Goal: Check status: Check status

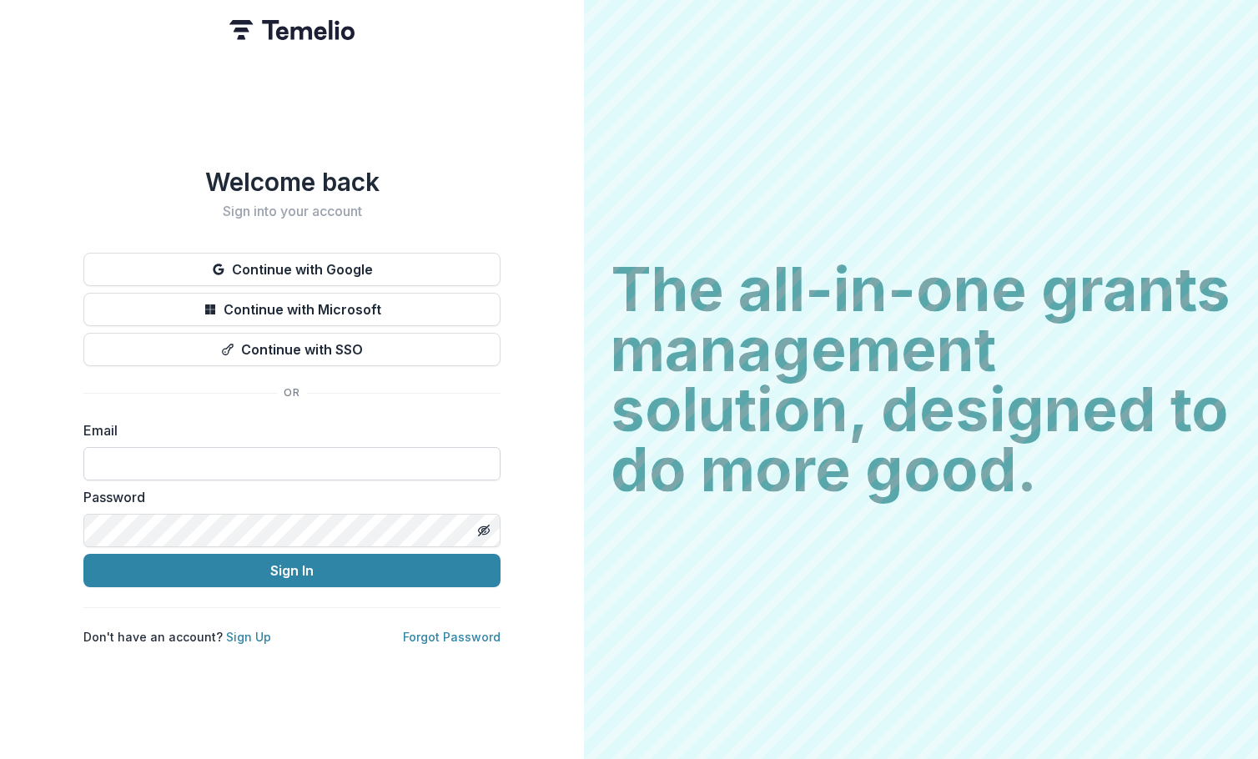
click at [295, 315] on input at bounding box center [291, 463] width 417 height 33
click at [0, 315] on com-1password-button at bounding box center [0, 759] width 0 height 0
type input "**********"
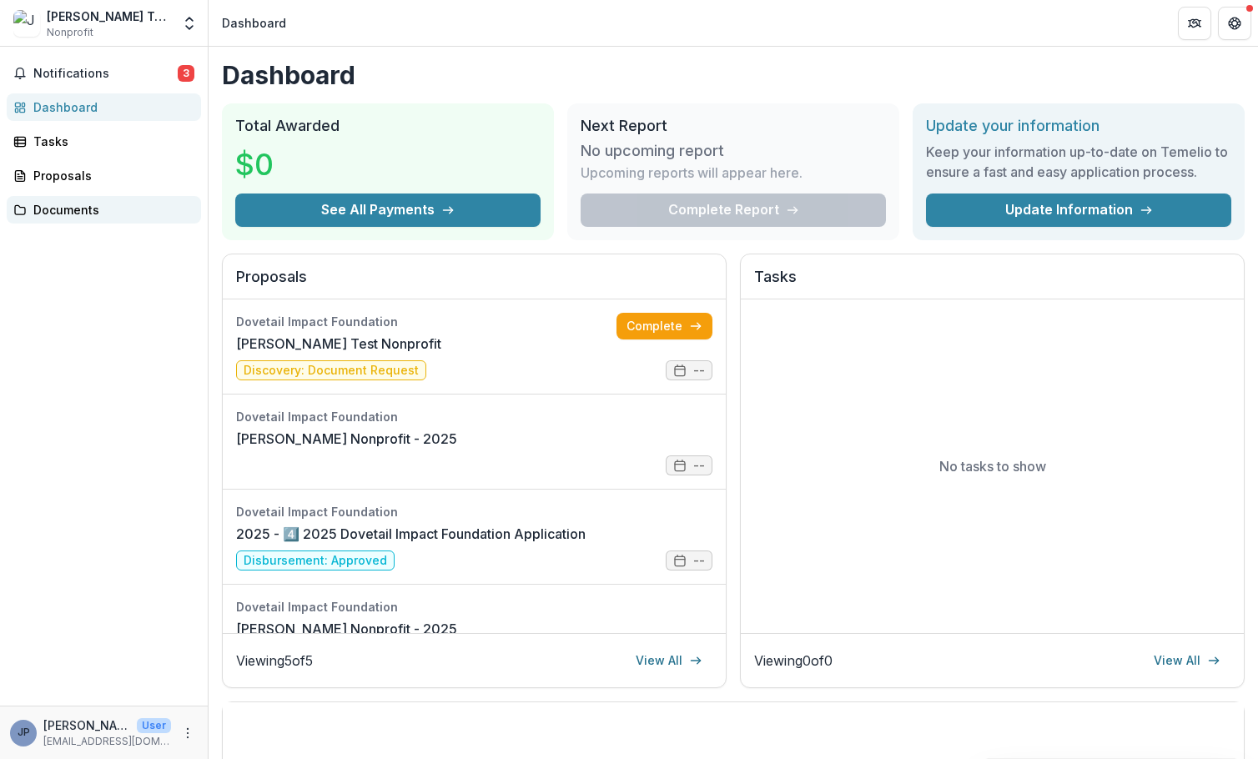
click at [76, 221] on link "Documents" at bounding box center [104, 210] width 194 height 28
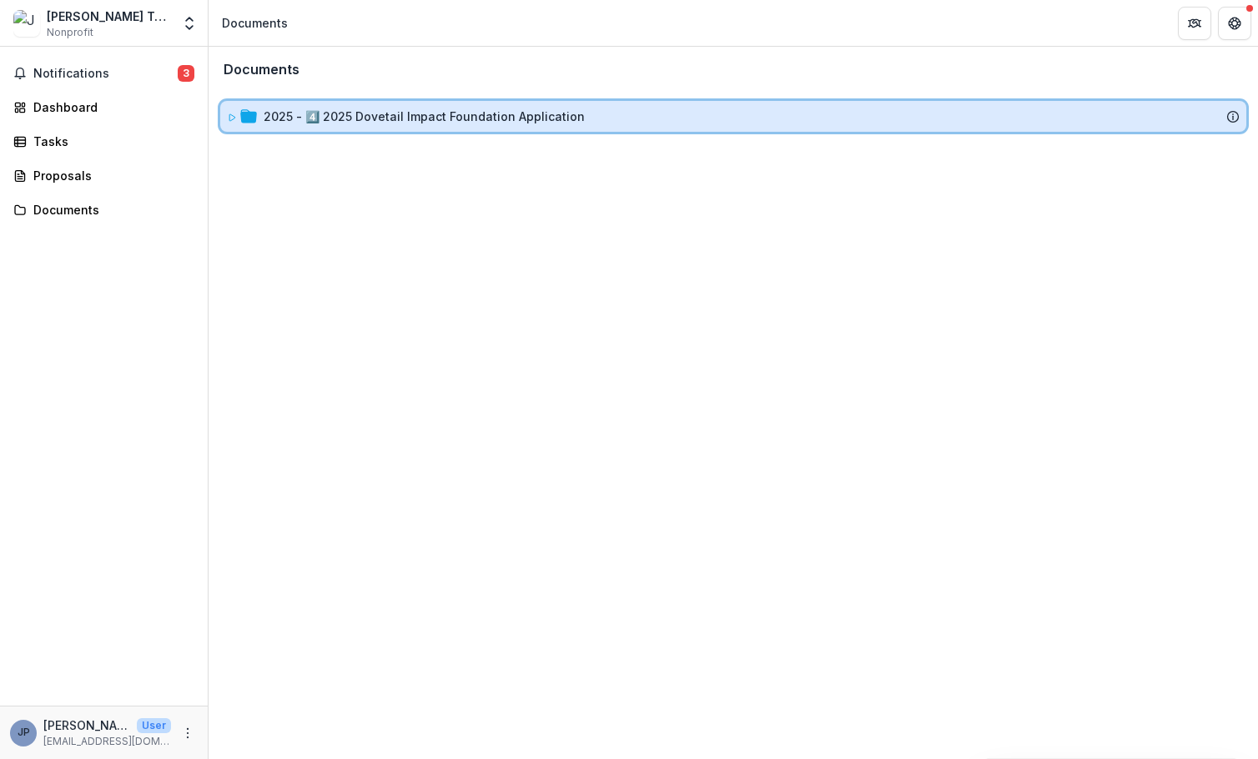
click at [1218, 116] on div "2025 - 4️⃣ 2025 Dovetail Impact Foundation Application" at bounding box center [752, 117] width 976 height 18
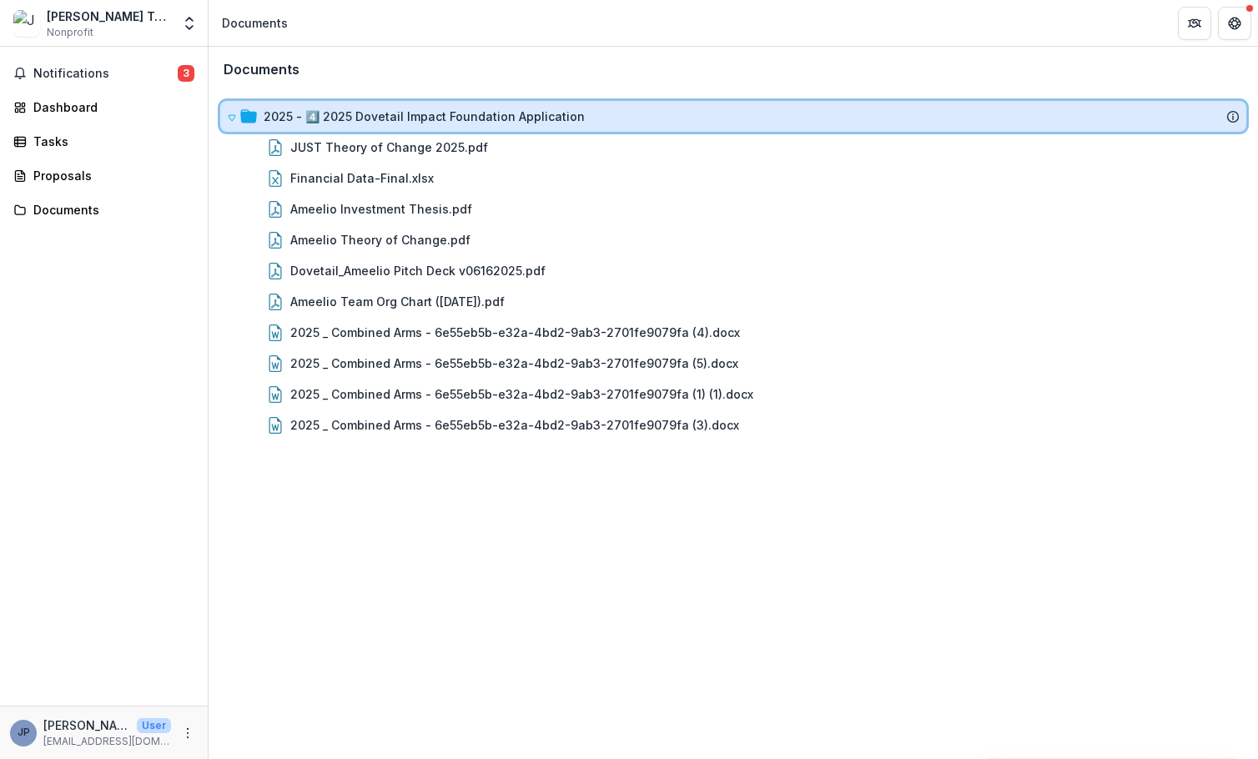
click at [1227, 119] on div "2025 - 4️⃣ 2025 Dovetail Impact Foundation Application" at bounding box center [752, 117] width 976 height 18
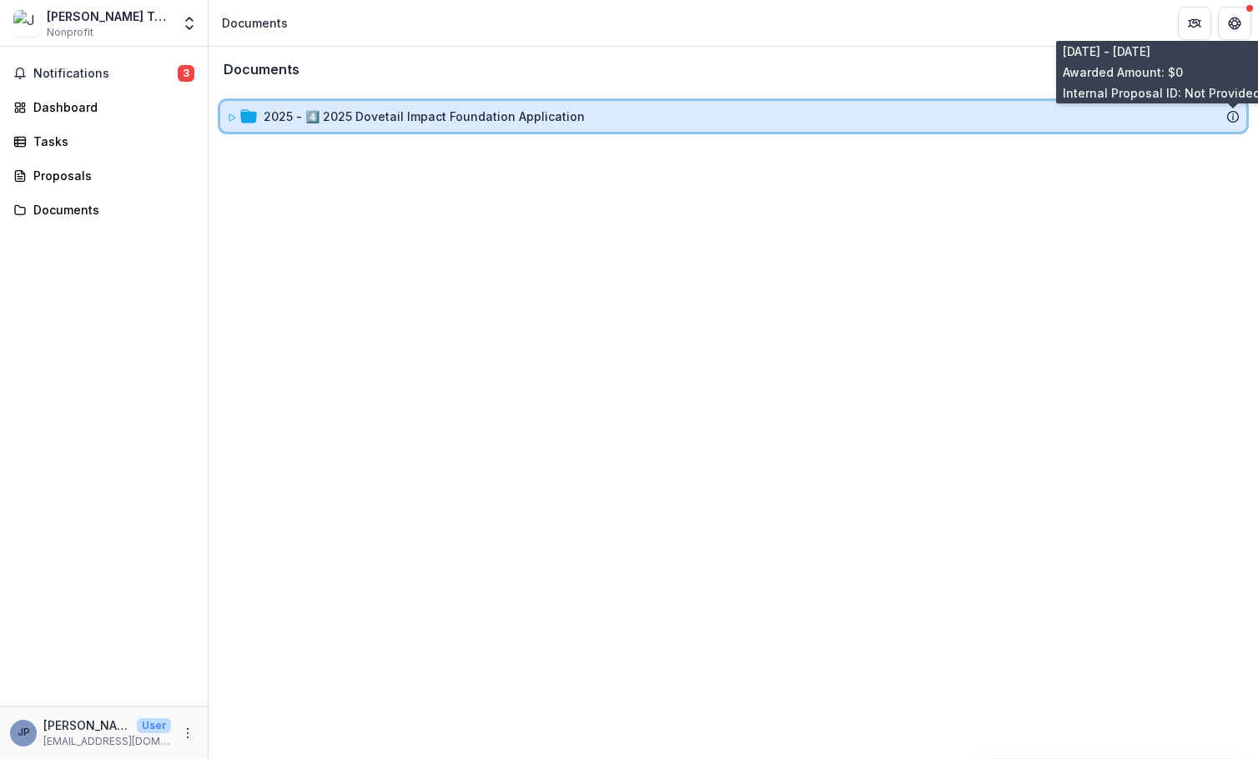
click at [1231, 119] on icon at bounding box center [1233, 116] width 13 height 13
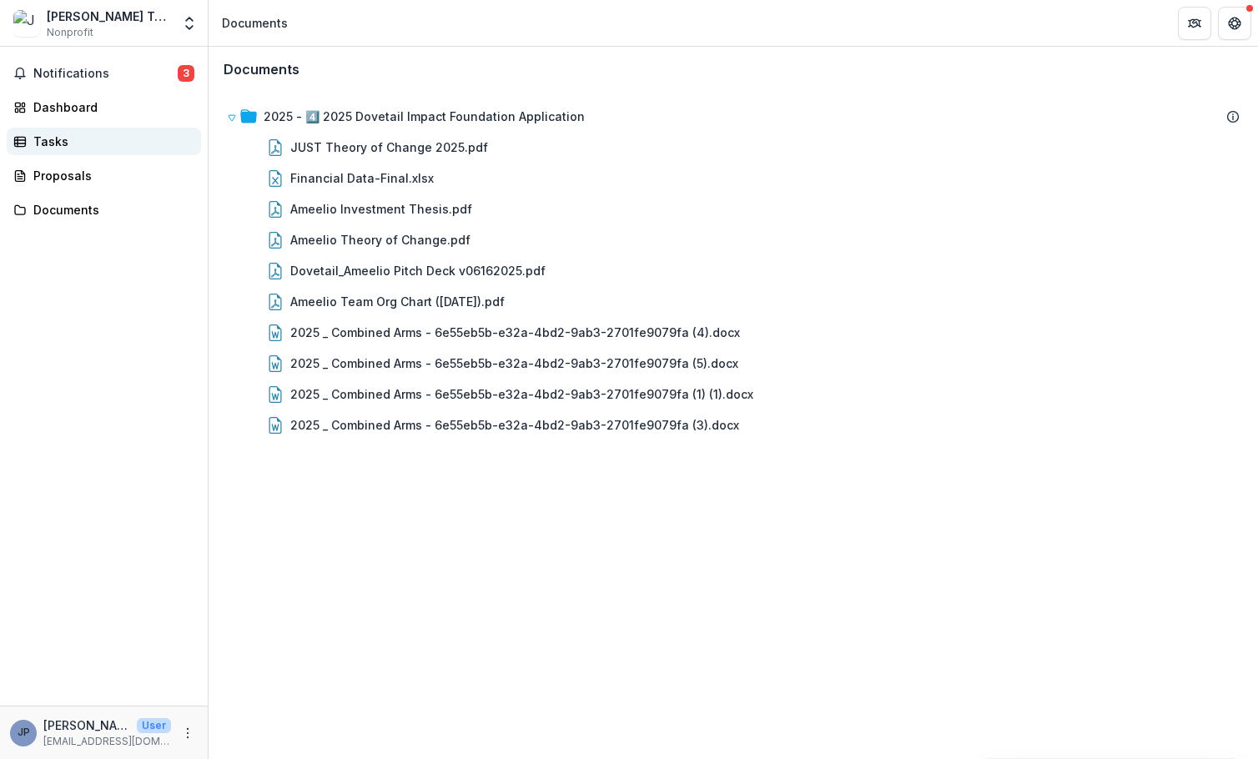
click at [101, 138] on div "Tasks" at bounding box center [110, 142] width 154 height 18
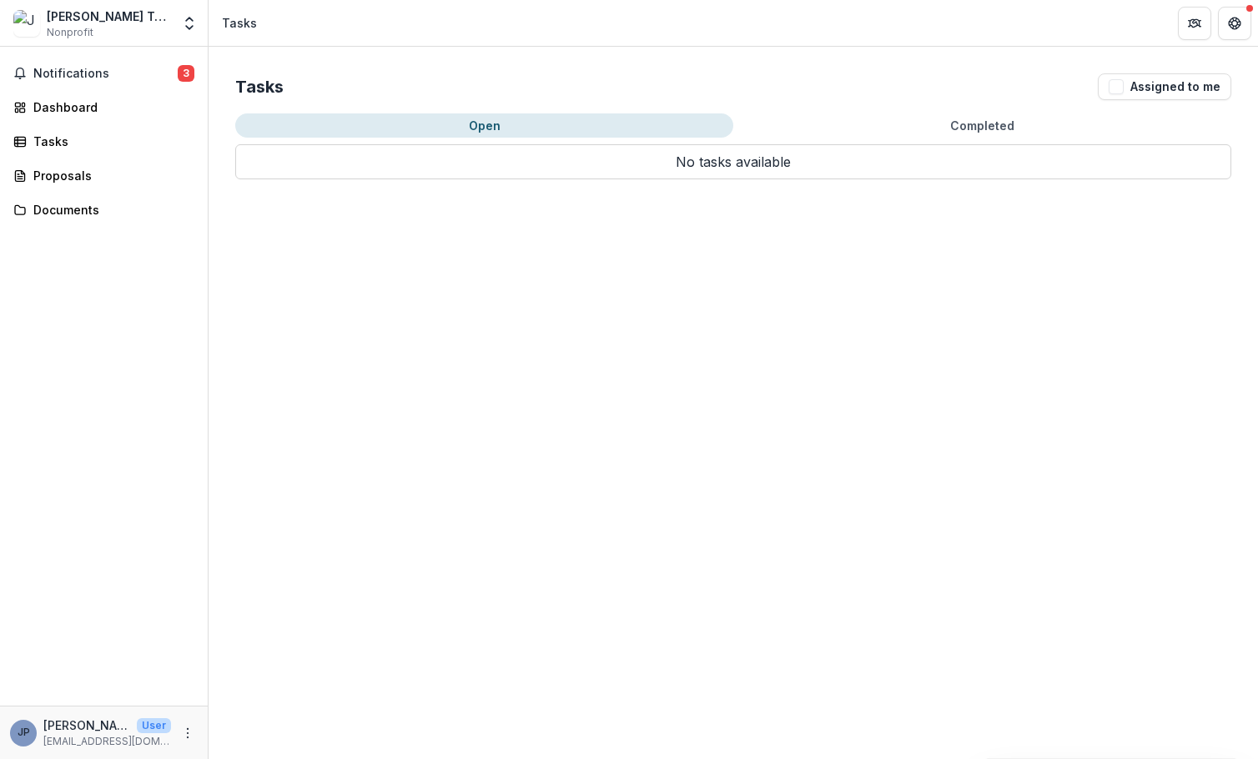
click at [794, 155] on p "No tasks available" at bounding box center [733, 161] width 996 height 35
click at [491, 134] on button "Open" at bounding box center [484, 125] width 498 height 24
click at [1121, 87] on span "button" at bounding box center [1116, 86] width 15 height 15
click at [696, 160] on p "No tasks available" at bounding box center [733, 161] width 996 height 35
click at [113, 108] on div "Dashboard" at bounding box center [110, 107] width 154 height 18
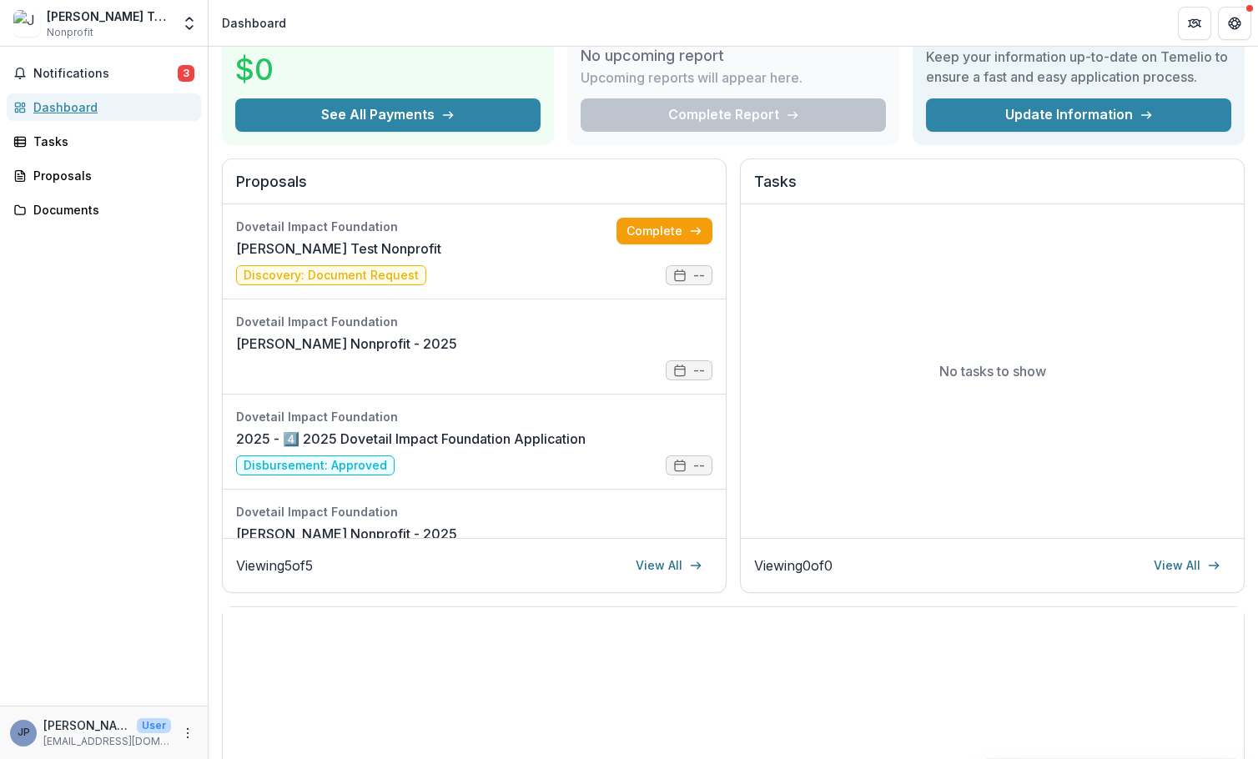
scroll to position [51, 0]
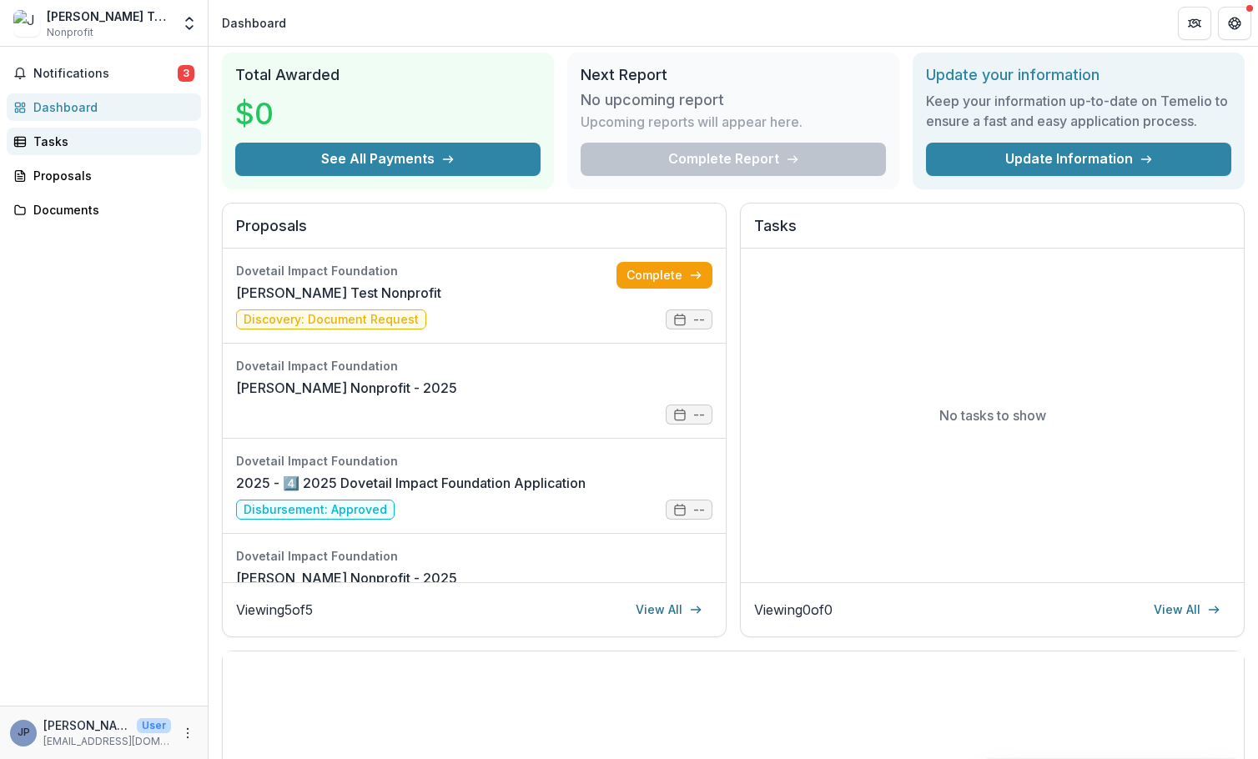
click at [98, 133] on div "Tasks" at bounding box center [110, 142] width 154 height 18
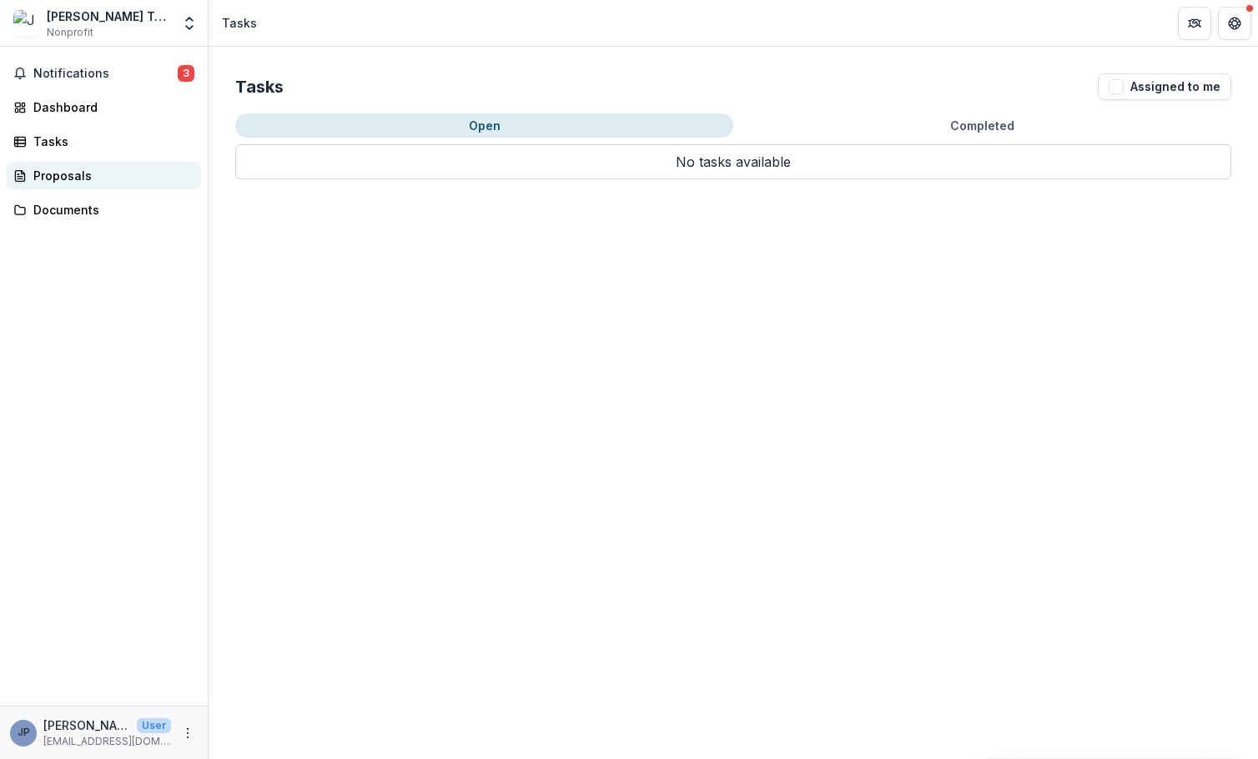
click at [33, 179] on div "Proposals" at bounding box center [110, 176] width 154 height 18
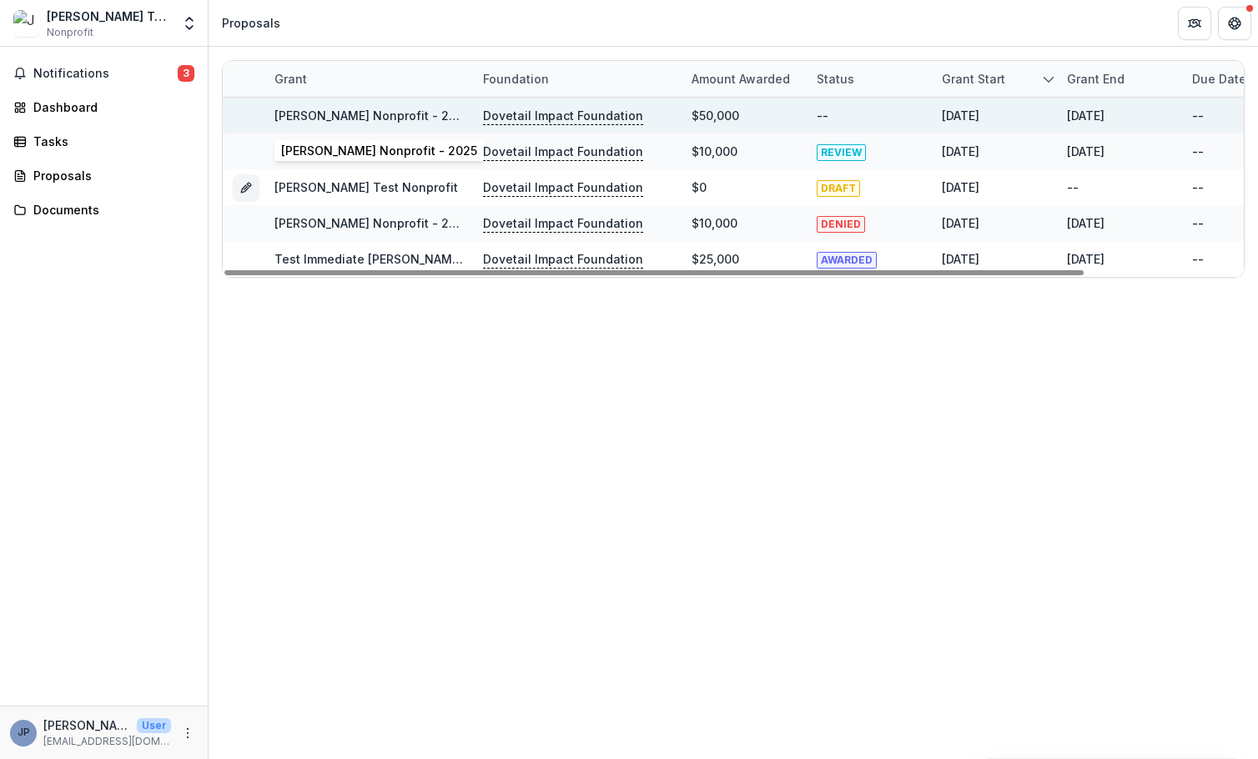
click at [319, 114] on link "[PERSON_NAME] Nonprofit - 2025" at bounding box center [373, 115] width 196 height 14
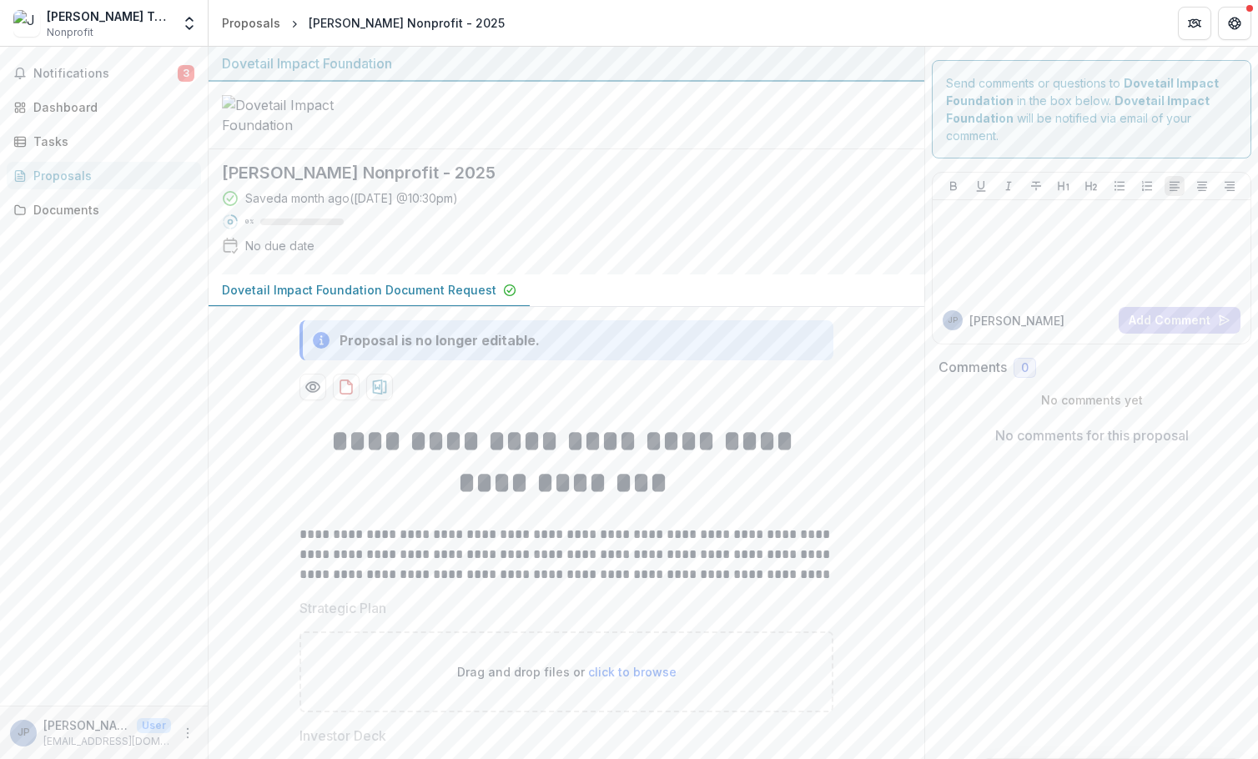
click at [80, 175] on div "Proposals" at bounding box center [110, 176] width 154 height 18
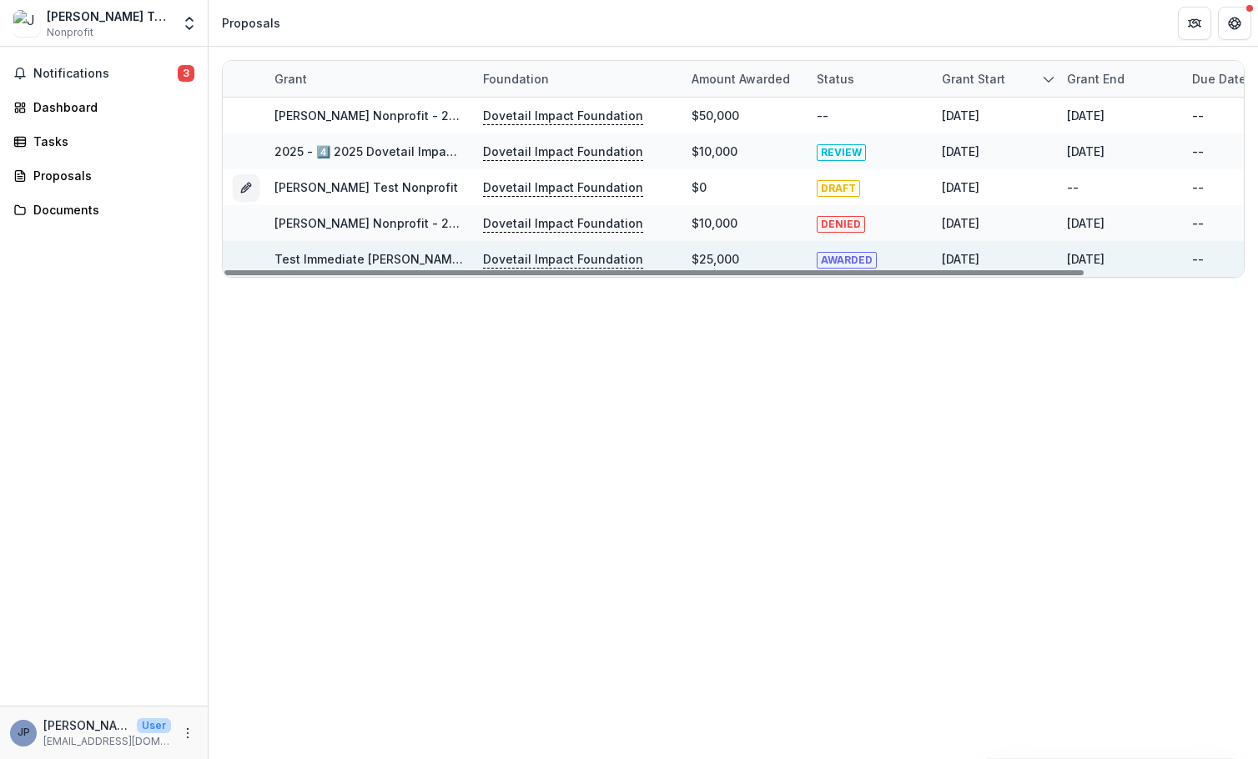
click at [424, 257] on link "Test Immediate [PERSON_NAME] Test Nonprofit - 2025" at bounding box center [434, 259] width 319 height 14
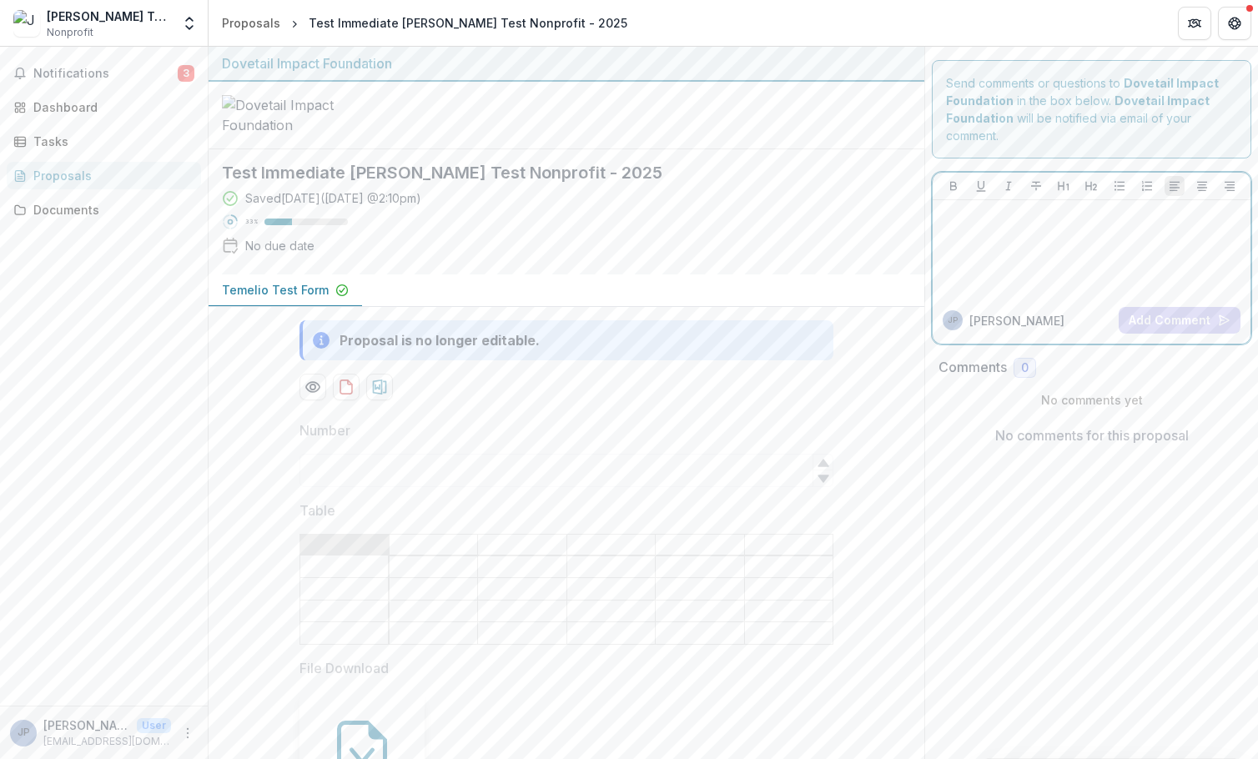
click at [1026, 245] on div at bounding box center [1092, 248] width 305 height 83
